Goal: Task Accomplishment & Management: Use online tool/utility

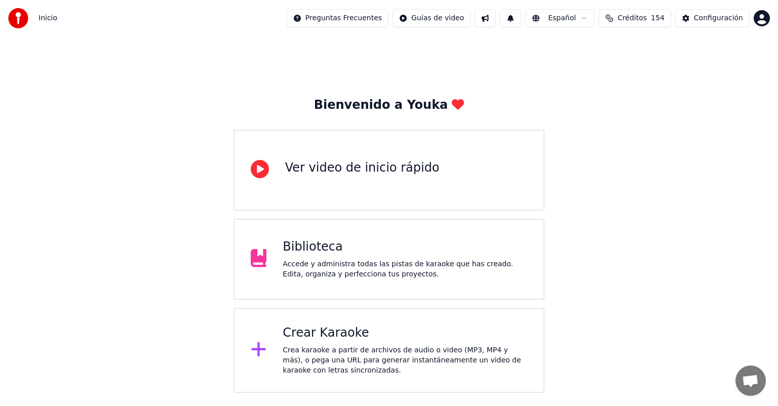
click at [334, 336] on div "Crear Karaoke" at bounding box center [405, 333] width 245 height 16
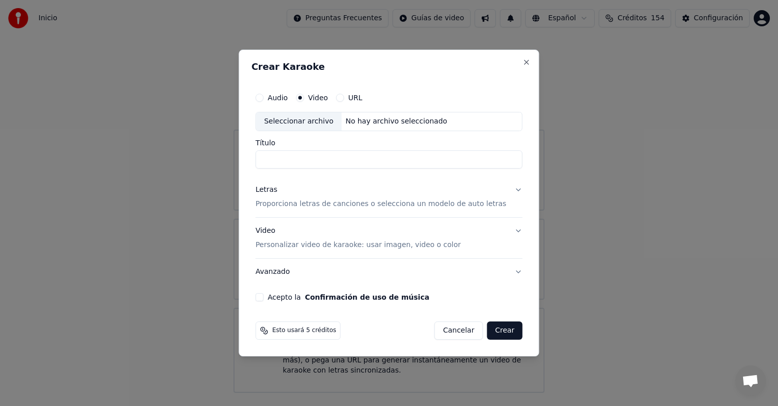
click at [324, 118] on div "Seleccionar archivo" at bounding box center [299, 121] width 86 height 18
type input "**********"
click at [510, 193] on button "Letras Proporciona letras de canciones o selecciona un modelo de auto letras" at bounding box center [388, 197] width 267 height 41
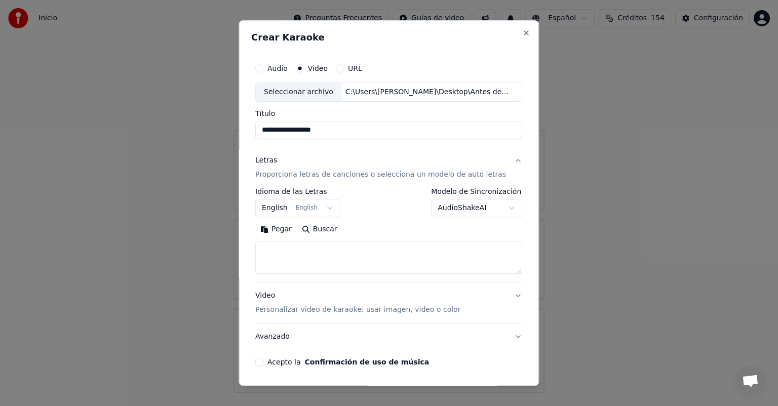
click at [492, 209] on button "AudioShakeAI" at bounding box center [477, 208] width 91 height 18
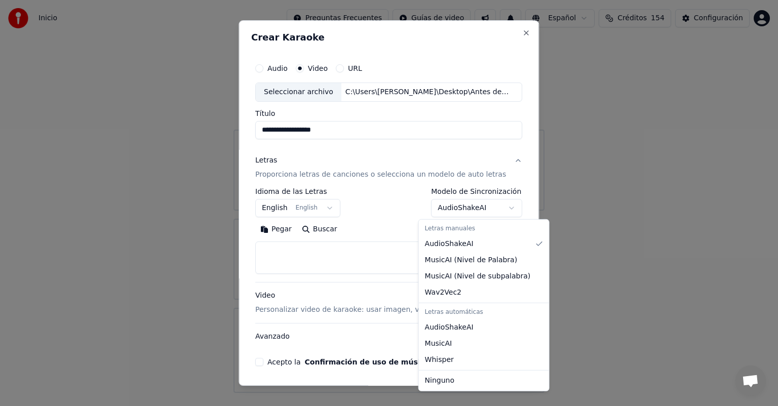
select select "****"
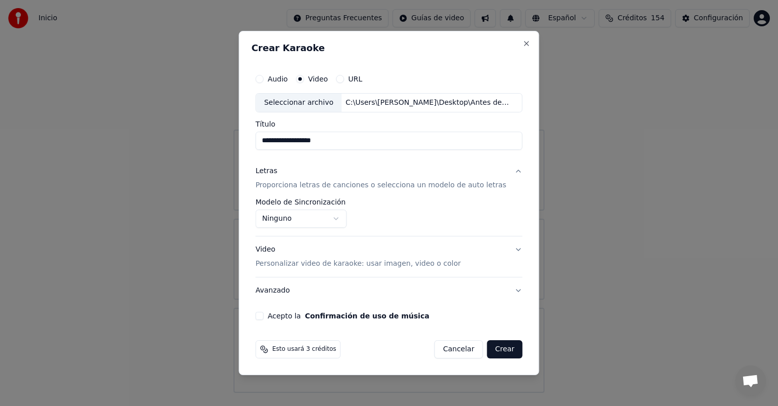
click at [508, 249] on button "Video Personalizar video de karaoke: usar imagen, video o color" at bounding box center [388, 257] width 267 height 41
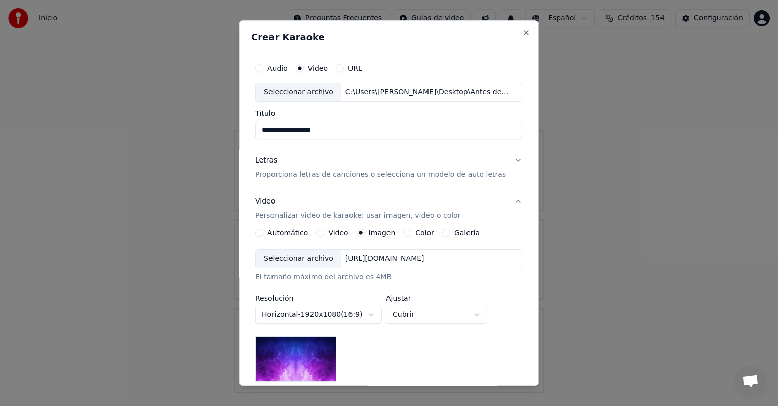
click at [320, 232] on button "Video" at bounding box center [321, 233] width 8 height 8
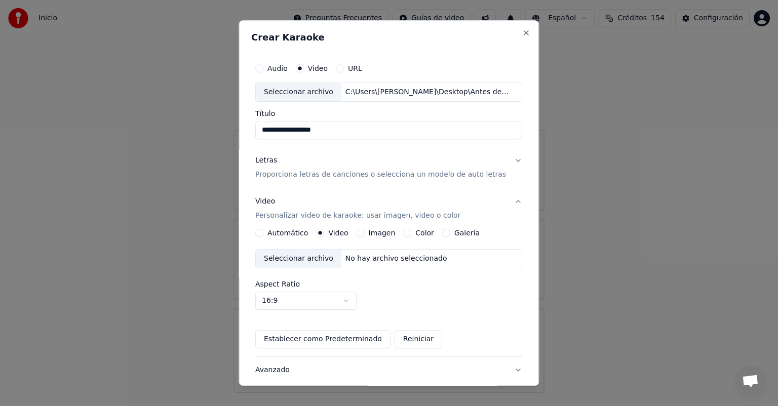
click at [311, 261] on div "Seleccionar archivo" at bounding box center [299, 259] width 86 height 18
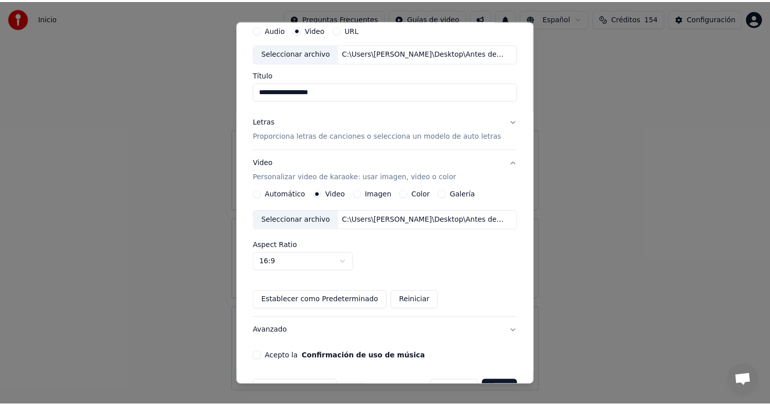
scroll to position [68, 0]
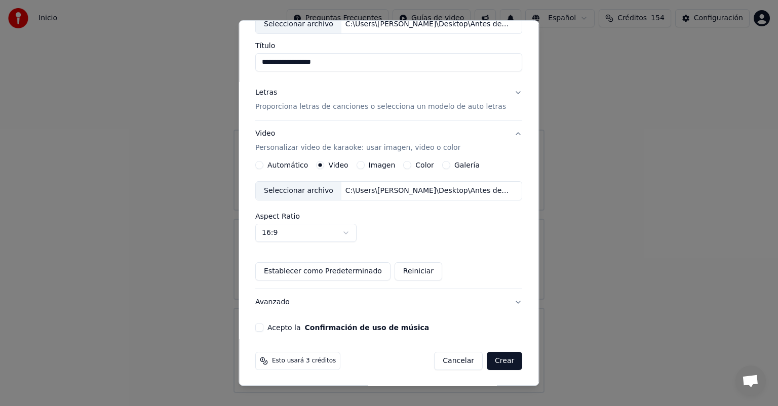
click at [263, 328] on button "Acepto la Confirmación de uso de música" at bounding box center [259, 328] width 8 height 8
click at [496, 359] on button "Crear" at bounding box center [504, 361] width 35 height 18
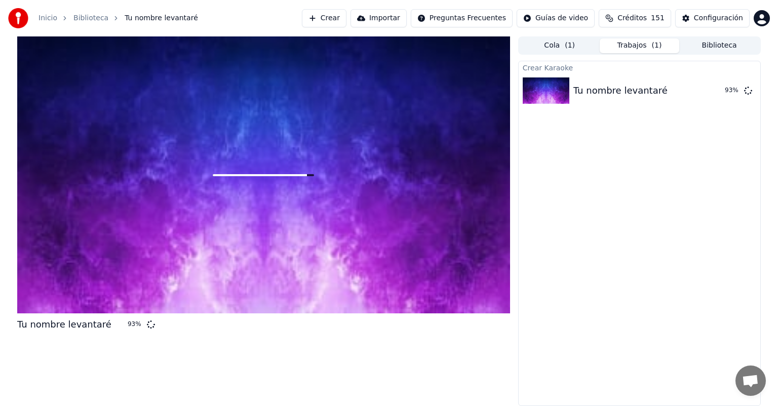
click at [239, 0] on div "Inicio Biblioteca Tu nombre levantaré Crear Importar Preguntas Frecuentes Guías…" at bounding box center [389, 18] width 778 height 36
click at [711, 93] on div "99 %" at bounding box center [724, 91] width 31 height 12
click at [563, 88] on img at bounding box center [546, 91] width 47 height 26
click at [710, 47] on button "Biblioteca" at bounding box center [719, 46] width 80 height 15
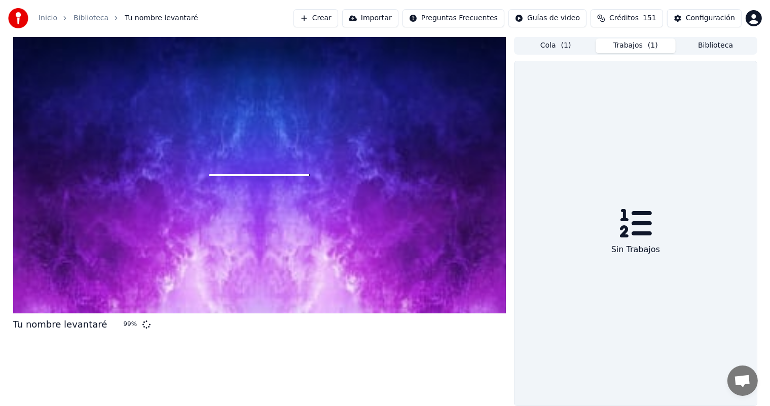
click at [637, 45] on button "Trabajos ( 1 )" at bounding box center [635, 46] width 80 height 15
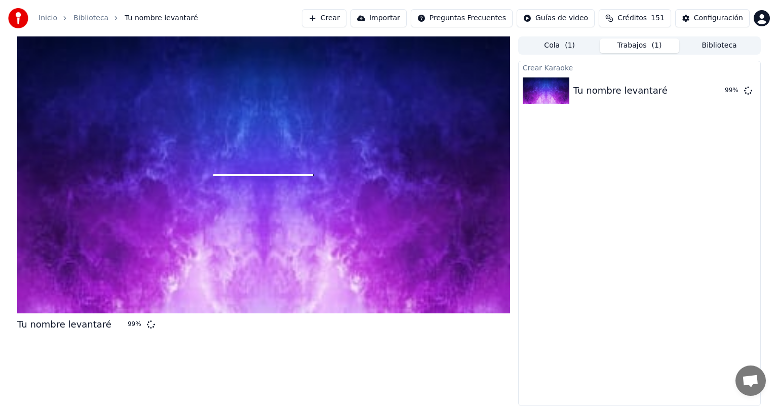
click at [707, 44] on button "Biblioteca" at bounding box center [719, 46] width 80 height 15
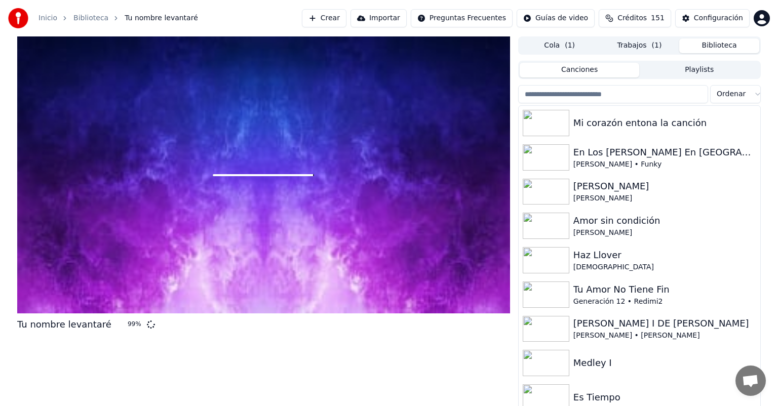
click at [639, 45] on button "Trabajos ( 1 )" at bounding box center [640, 46] width 80 height 15
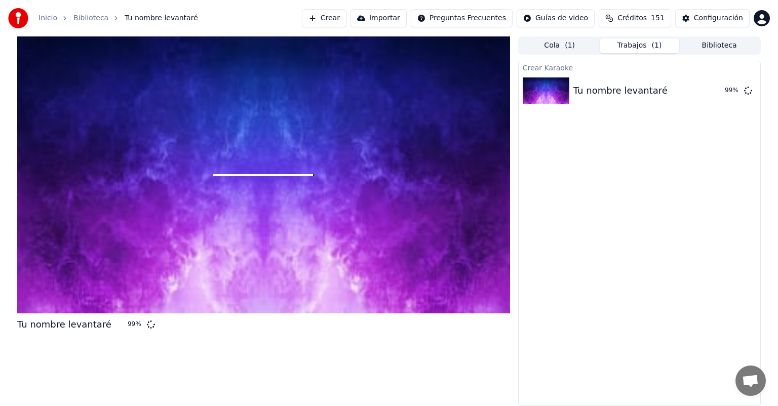
click at [712, 47] on button "Biblioteca" at bounding box center [719, 46] width 80 height 15
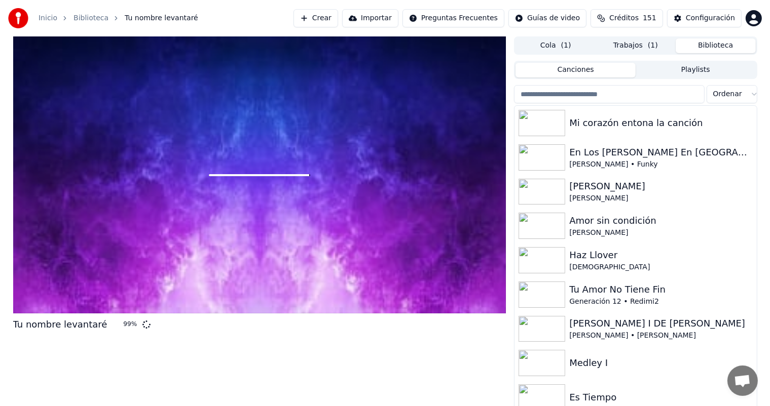
scroll to position [5, 0]
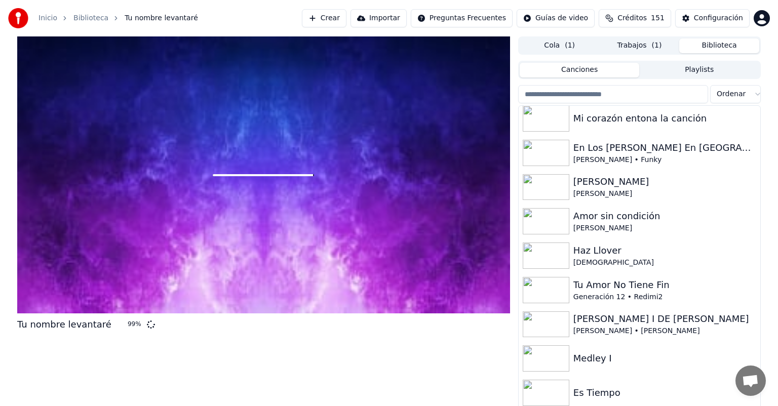
click at [634, 45] on button "Trabajos ( 1 )" at bounding box center [640, 46] width 80 height 15
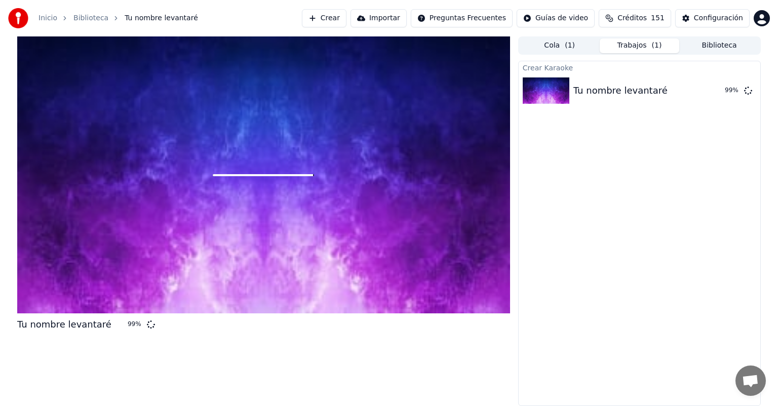
click at [120, 387] on div "Tu nombre levantaré 99 %" at bounding box center [263, 221] width 493 height 370
click at [710, 48] on button "Biblioteca" at bounding box center [719, 46] width 80 height 15
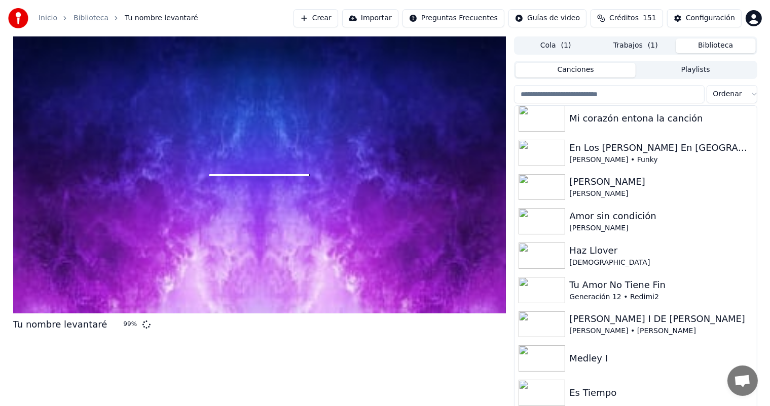
drag, startPoint x: 760, startPoint y: 234, endPoint x: 756, endPoint y: 250, distance: 16.1
click at [760, 249] on div "Tu nombre levantaré 99 % Cola ( 1 ) Trabajos ( 1 ) Biblioteca Canciones Playlis…" at bounding box center [385, 223] width 760 height 374
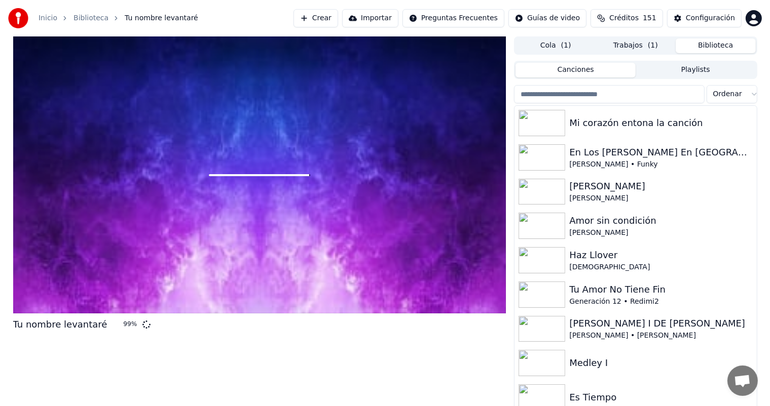
click at [631, 45] on button "Trabajos ( 1 )" at bounding box center [635, 46] width 80 height 15
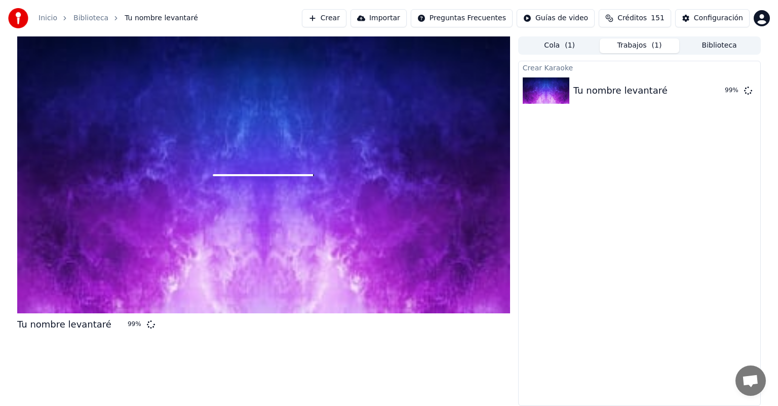
click at [717, 45] on button "Biblioteca" at bounding box center [719, 46] width 80 height 15
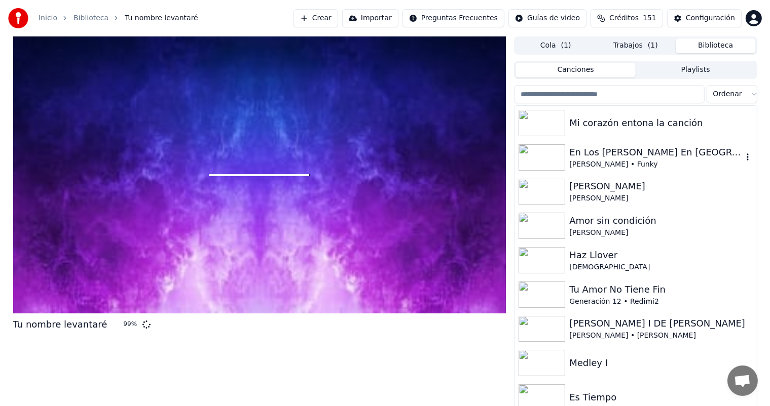
click at [625, 164] on div "[PERSON_NAME] • Funky" at bounding box center [655, 165] width 173 height 10
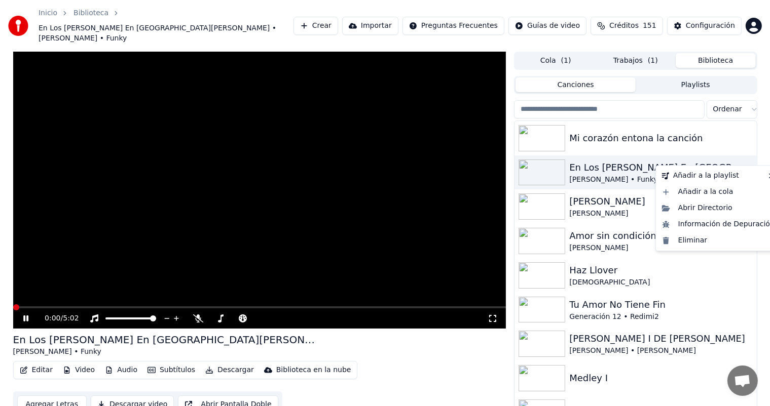
click at [742, 168] on icon "button" at bounding box center [747, 172] width 10 height 8
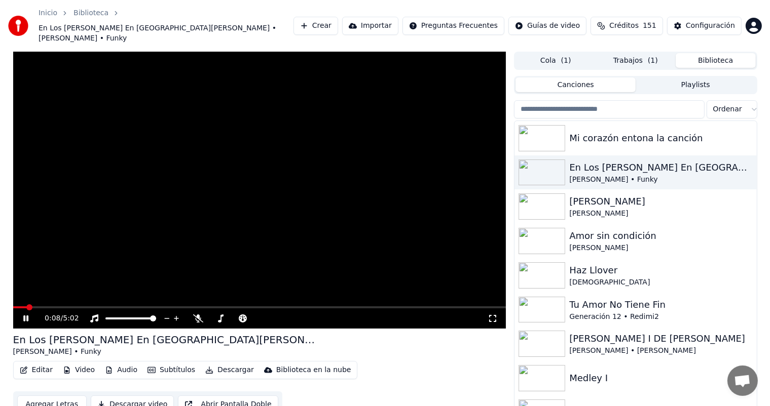
click at [454, 361] on div "Editar Video Audio Subtítulos Descargar Biblioteca en la nube Agregar Letras De…" at bounding box center [259, 389] width 493 height 57
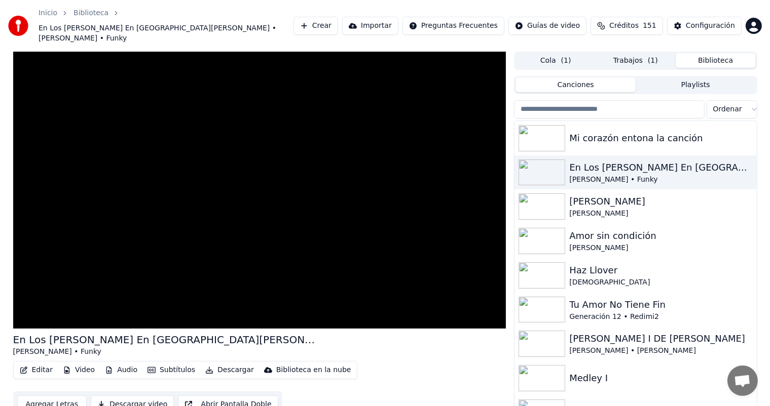
click at [638, 53] on button "Trabajos ( 1 )" at bounding box center [635, 60] width 80 height 15
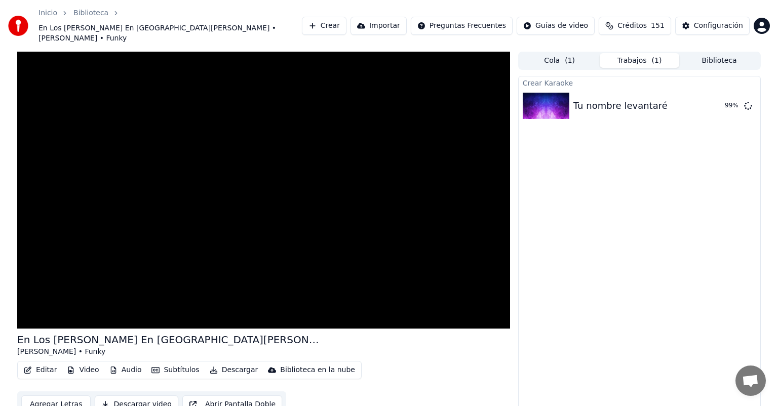
click at [728, 53] on button "Biblioteca" at bounding box center [719, 60] width 80 height 15
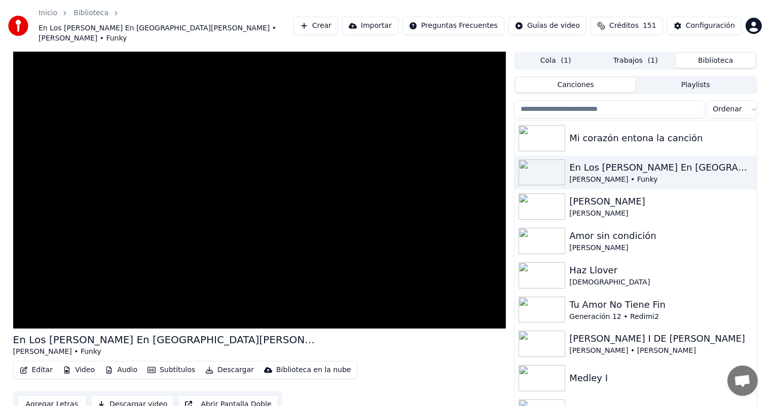
click at [632, 53] on button "Trabajos ( 1 )" at bounding box center [635, 60] width 80 height 15
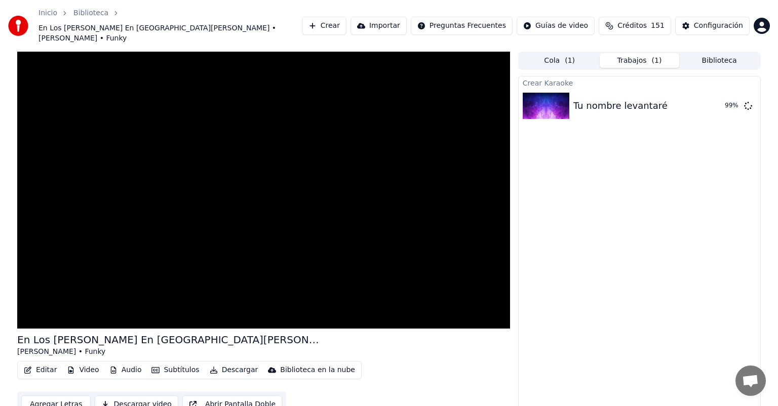
click at [705, 53] on button "Biblioteca" at bounding box center [719, 60] width 80 height 15
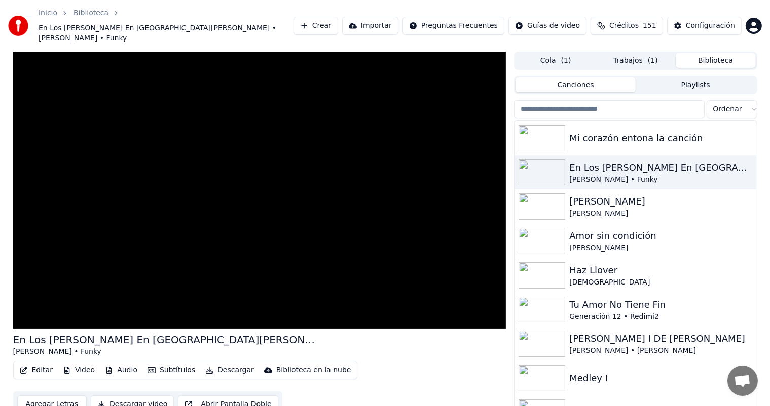
click at [623, 53] on button "Trabajos ( 1 )" at bounding box center [635, 60] width 80 height 15
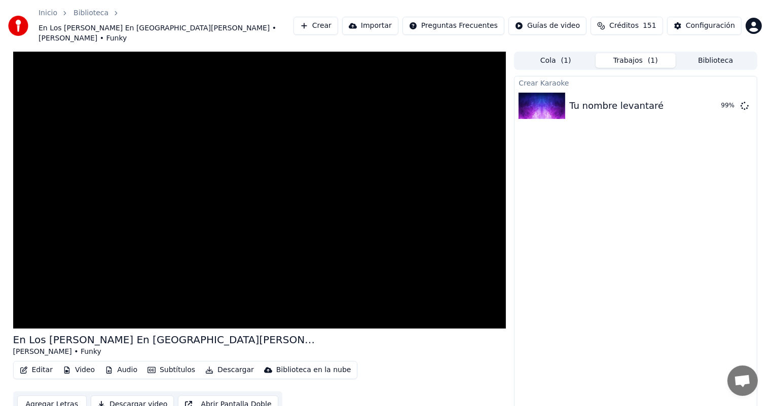
click at [731, 53] on button "Biblioteca" at bounding box center [715, 60] width 80 height 15
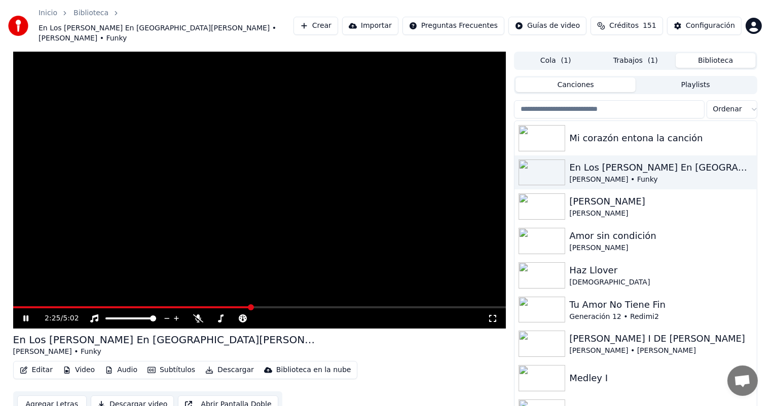
click at [631, 53] on button "Trabajos ( 1 )" at bounding box center [635, 60] width 80 height 15
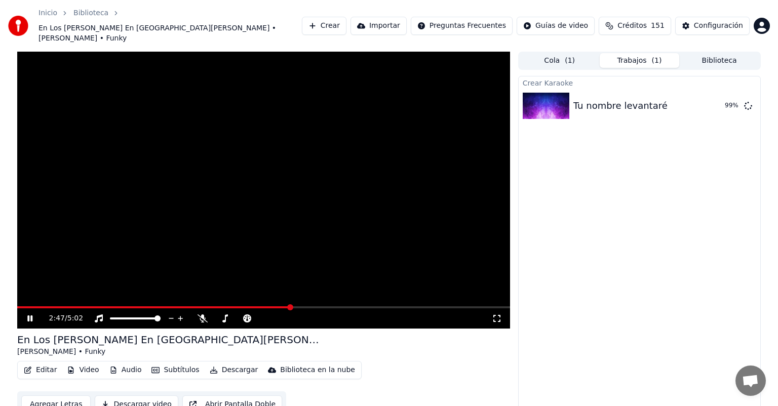
click at [724, 53] on button "Biblioteca" at bounding box center [719, 60] width 80 height 15
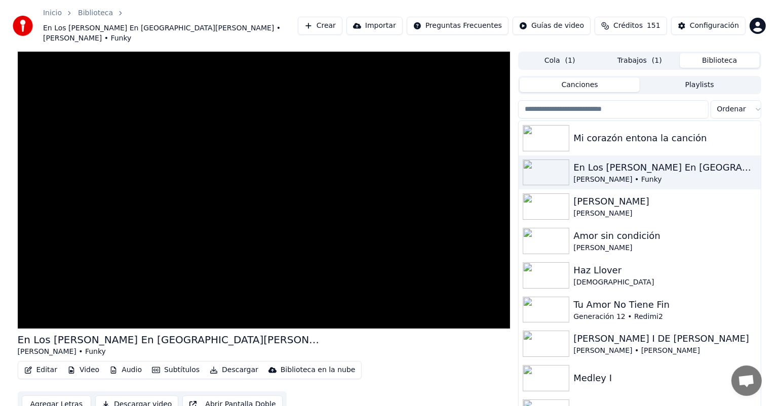
scroll to position [5, 0]
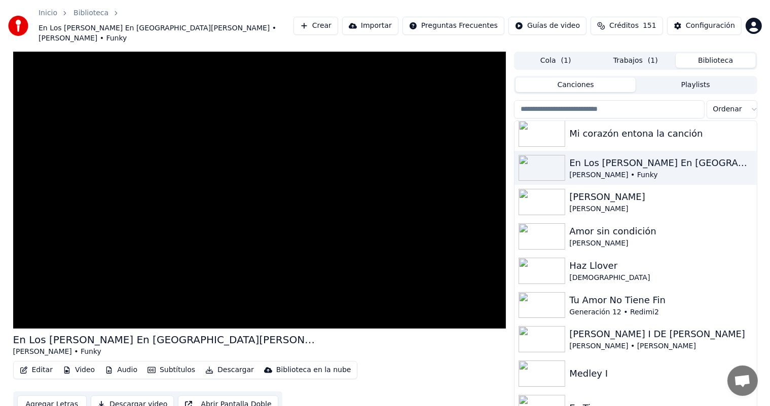
click at [628, 53] on button "Trabajos ( 1 )" at bounding box center [635, 60] width 80 height 15
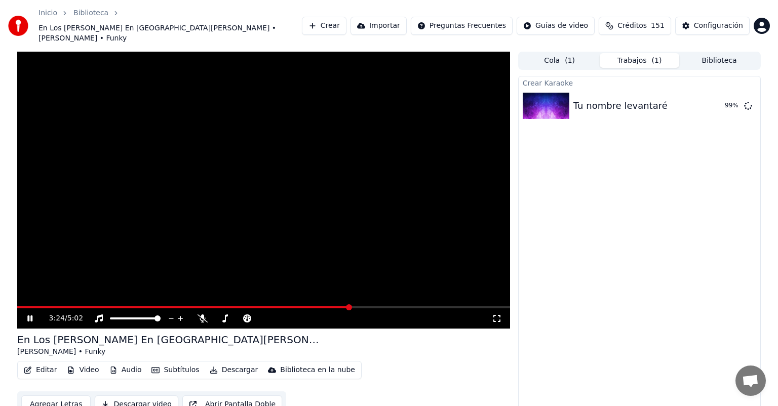
click at [732, 53] on button "Biblioteca" at bounding box center [719, 60] width 80 height 15
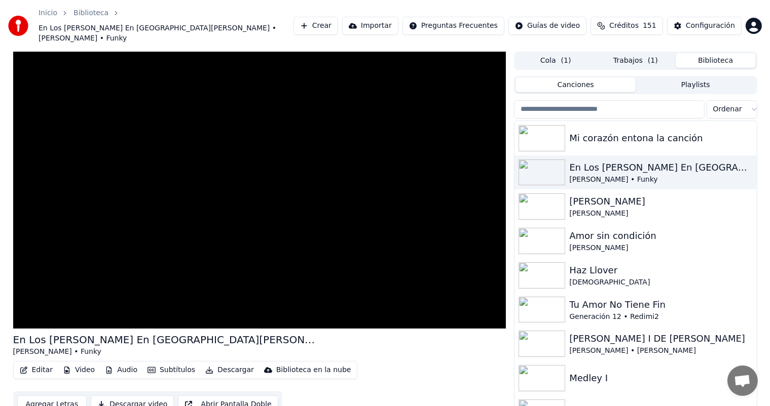
click at [626, 53] on button "Trabajos ( 1 )" at bounding box center [635, 60] width 80 height 15
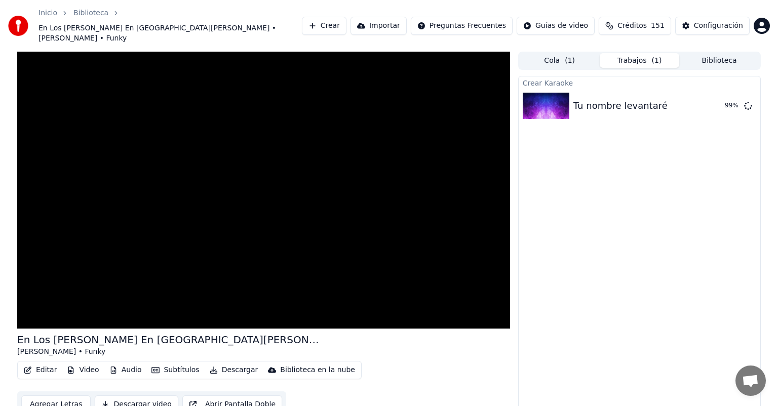
click at [620, 53] on button "Trabajos ( 1 )" at bounding box center [640, 60] width 80 height 15
click at [719, 53] on button "Biblioteca" at bounding box center [719, 60] width 80 height 15
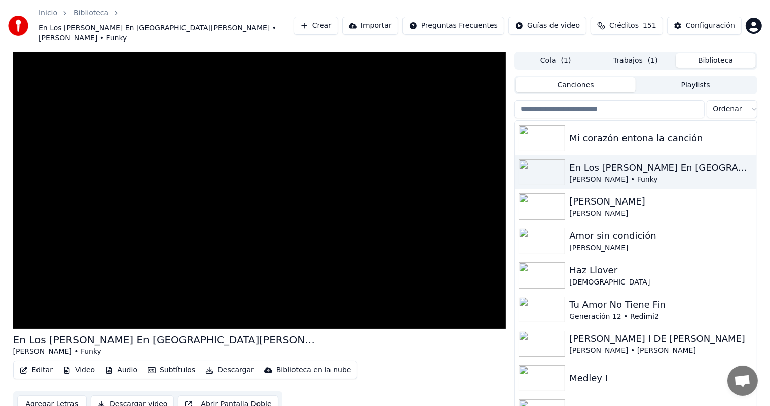
click at [648, 53] on button "Trabajos ( 1 )" at bounding box center [635, 60] width 80 height 15
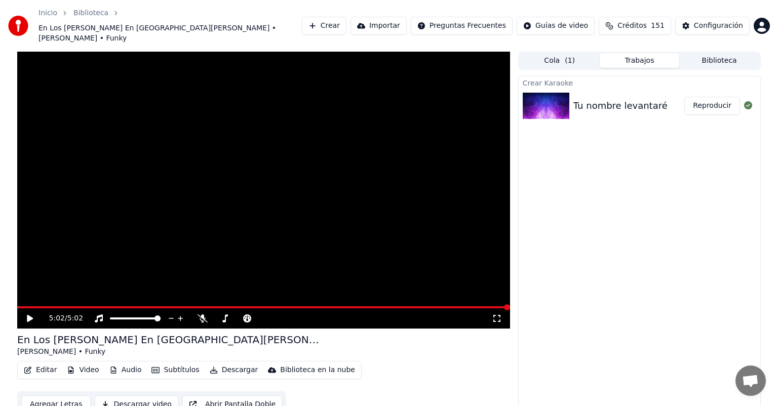
click at [706, 97] on button "Reproducir" at bounding box center [712, 106] width 56 height 18
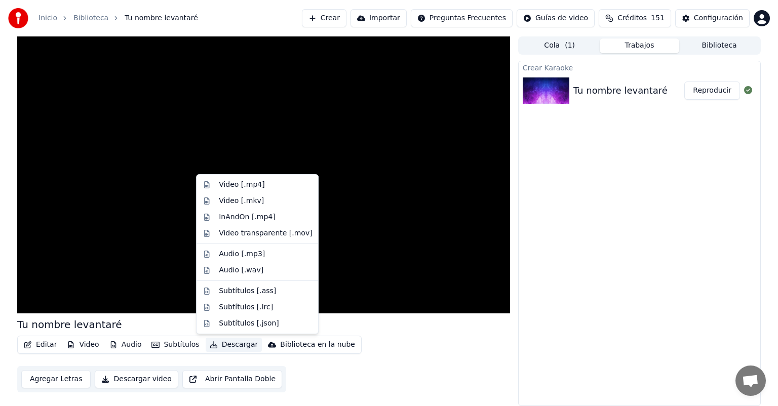
click at [210, 346] on icon "button" at bounding box center [213, 344] width 7 height 7
click at [249, 185] on div "Video [.mp4]" at bounding box center [242, 185] width 46 height 10
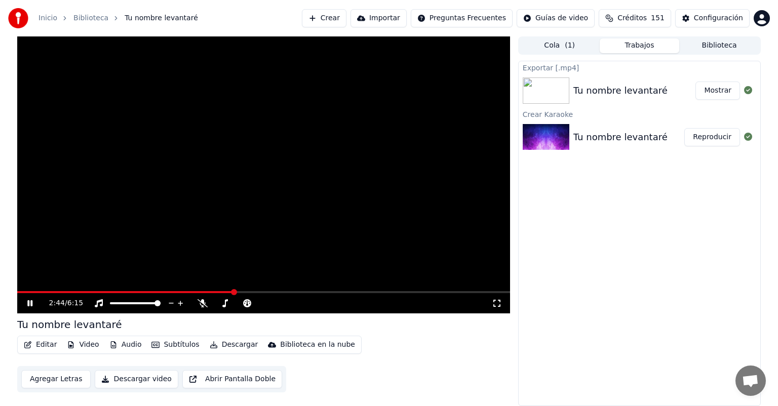
click at [28, 306] on icon at bounding box center [29, 303] width 5 height 6
click at [26, 305] on icon at bounding box center [37, 303] width 24 height 8
click at [23, 292] on span at bounding box center [125, 292] width 217 height 2
click at [17, 292] on span at bounding box center [20, 292] width 6 height 6
click at [715, 92] on button "Mostrar" at bounding box center [718, 91] width 45 height 18
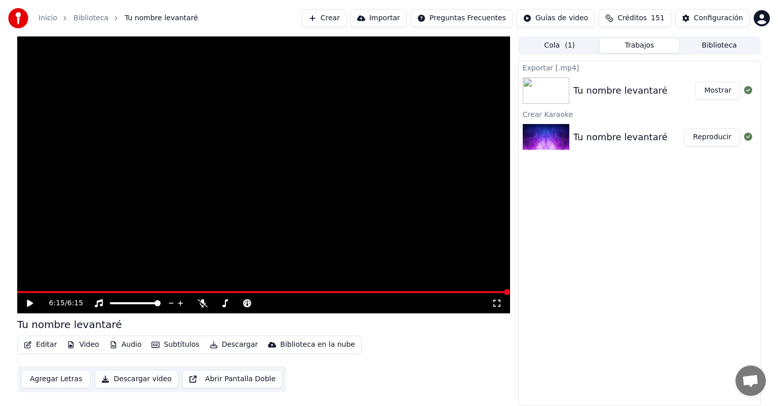
click at [4, 363] on div "6:15 / 6:15 Tu nombre levantaré Editar Video Audio Subtítulos Descargar Bibliot…" at bounding box center [389, 221] width 778 height 370
